Goal: Transaction & Acquisition: Purchase product/service

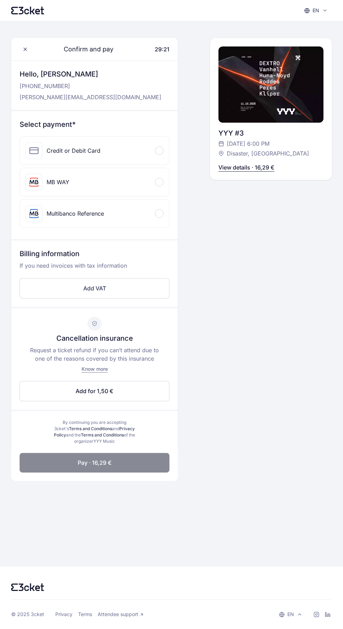
click at [167, 148] on div "Credit or Debit Card" at bounding box center [94, 151] width 149 height 28
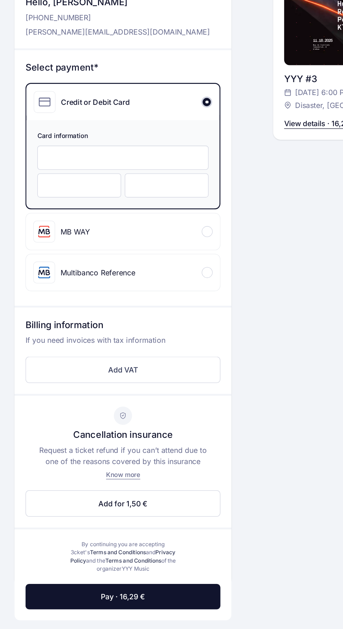
click at [106, 528] on span "Pay · 16,29 €" at bounding box center [95, 531] width 34 height 8
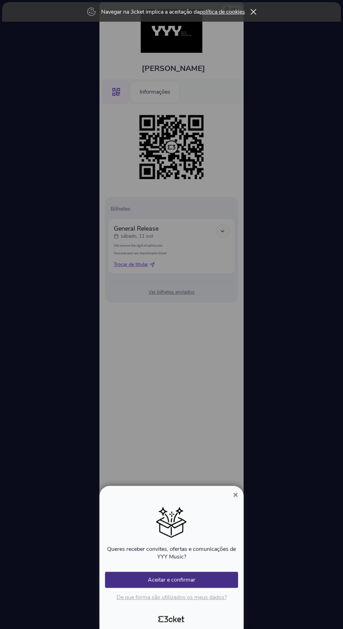
click at [206, 580] on button "Aceitar e confirmar" at bounding box center [171, 580] width 133 height 16
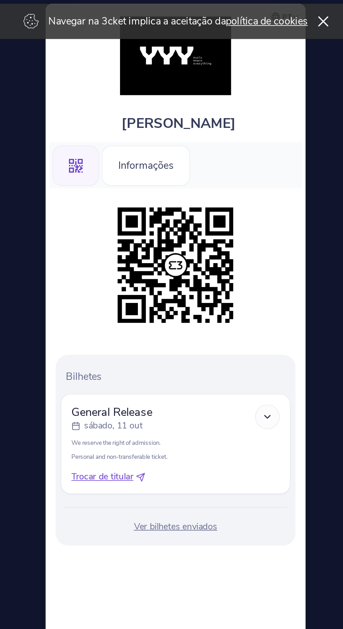
click at [254, 12] on icon at bounding box center [253, 12] width 6 height 6
